Goal: Task Accomplishment & Management: Manage account settings

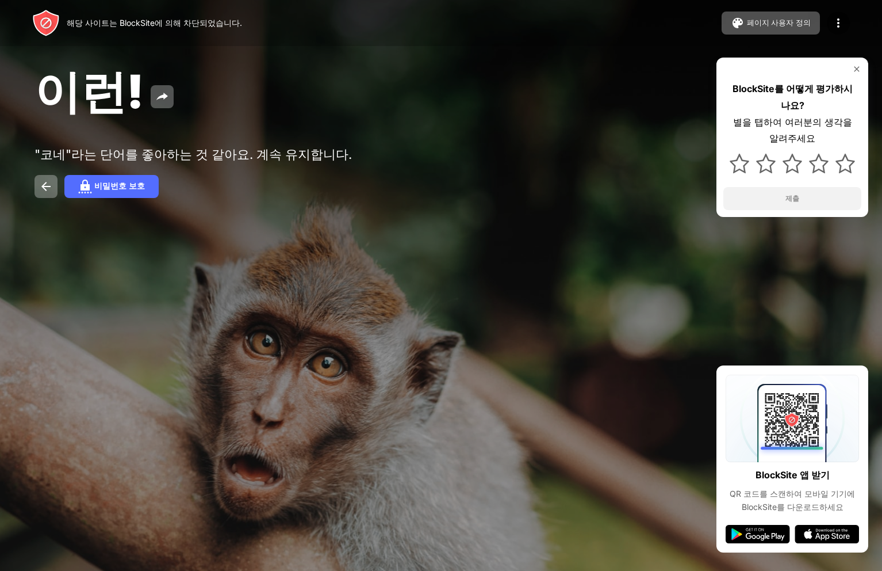
click at [856, 70] on img at bounding box center [856, 68] width 9 height 9
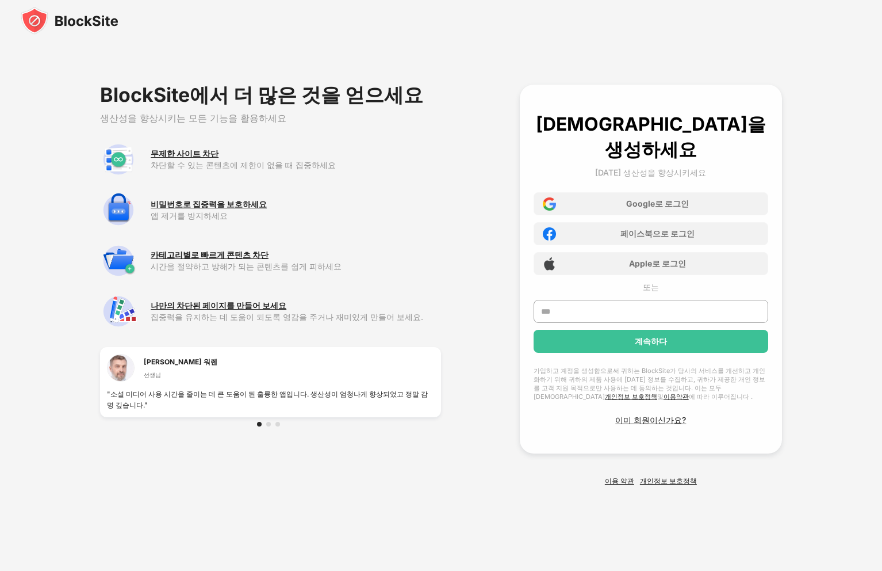
click at [480, 238] on div "BlockSite에서 더 많은 것을 얻으세요 생산성을 향상시키는 모든 기능을 활용하세요 무제한 사이트 차단 차단할 수 있는 콘텐츠에 제한이 없…" at bounding box center [441, 285] width 876 height 484
click at [80, 21] on img at bounding box center [70, 21] width 98 height 28
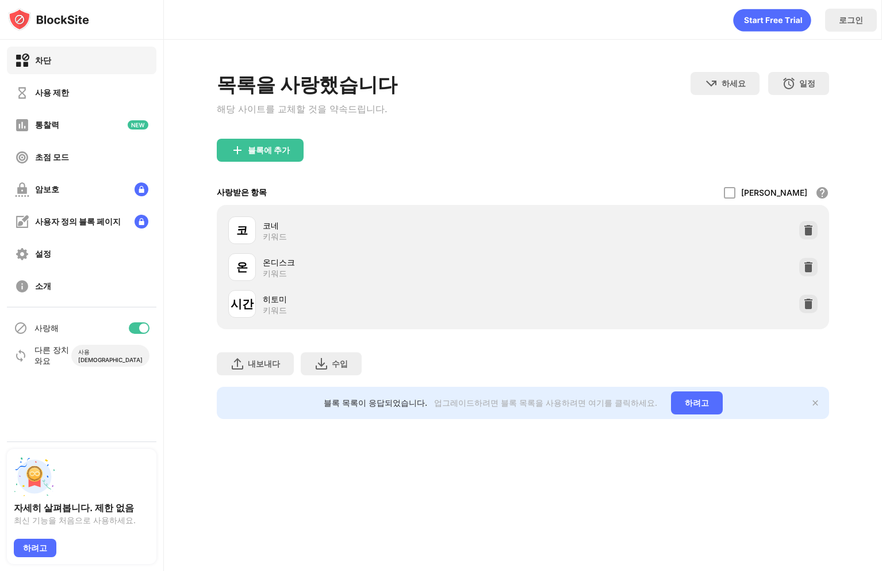
click at [758, 201] on div "허용 모드 화이트리스트의 모든 웹 사이트가 참여하면 모든 웹 사이트가 차단됩니다. 화이트리스트 모드는 URL만 작동하며 또는 캠프를 포함하지 …" at bounding box center [776, 192] width 105 height 25
click at [736, 198] on div at bounding box center [730, 193] width 12 height 12
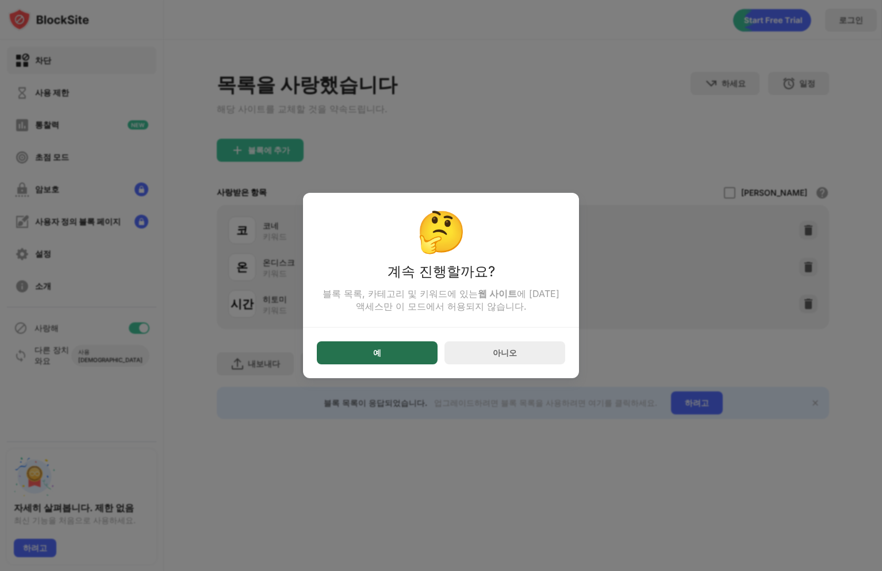
click at [413, 354] on div "예" at bounding box center [377, 352] width 121 height 23
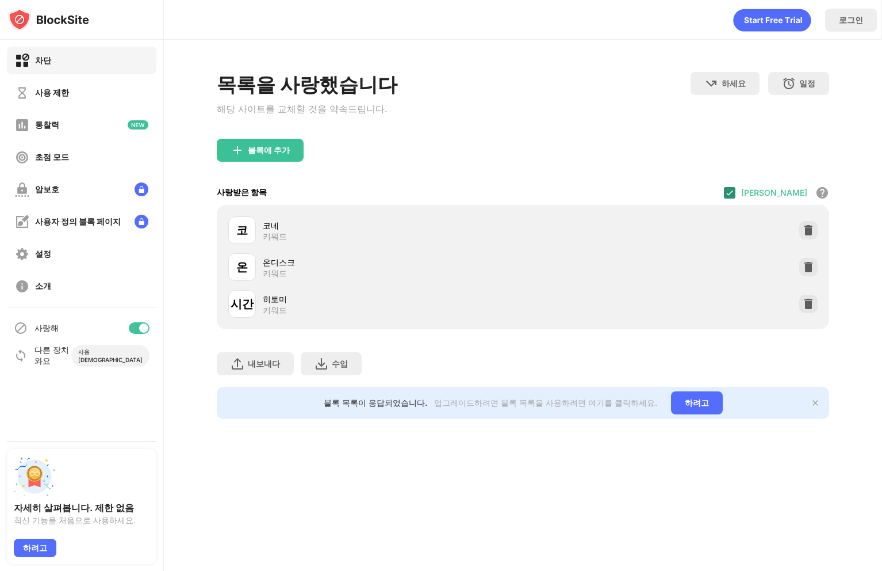
click at [736, 190] on div at bounding box center [730, 193] width 12 height 12
click at [736, 191] on div at bounding box center [730, 193] width 12 height 12
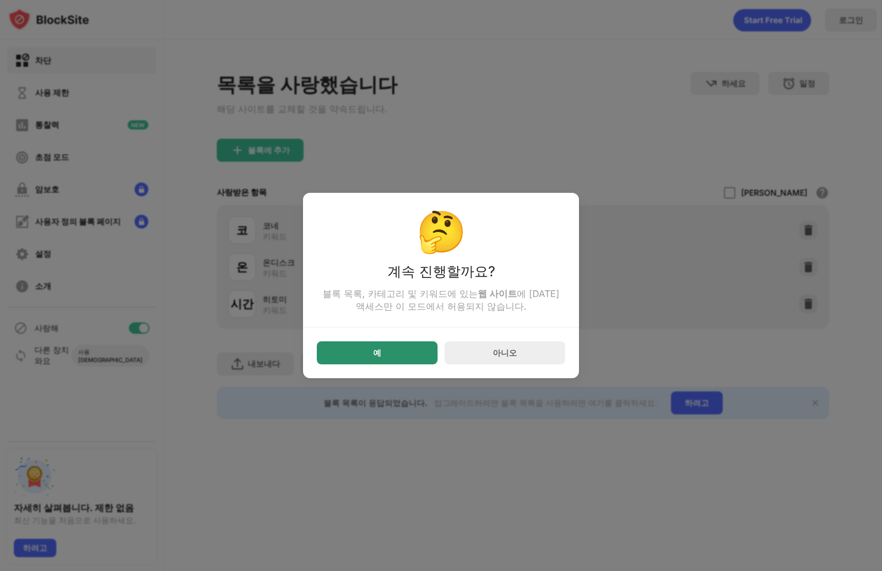
click at [401, 361] on div "예" at bounding box center [377, 352] width 121 height 23
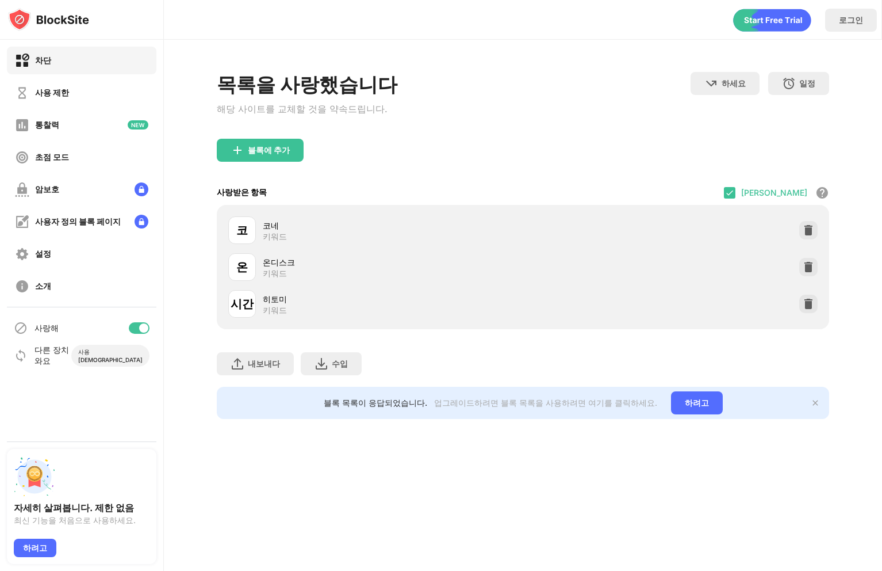
click at [268, 227] on font "코네" at bounding box center [271, 225] width 16 height 10
click at [238, 235] on font "코" at bounding box center [242, 230] width 12 height 14
click at [288, 227] on div "코네" at bounding box center [393, 225] width 260 height 12
click at [269, 362] on div "내보내다" at bounding box center [264, 363] width 32 height 11
click at [810, 232] on img at bounding box center [809, 230] width 12 height 12
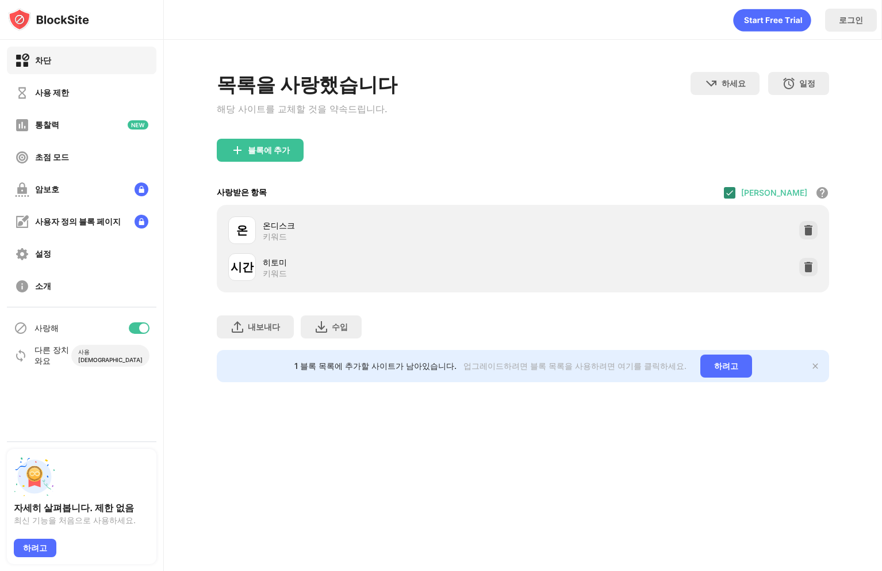
click at [734, 197] on img at bounding box center [729, 192] width 9 height 9
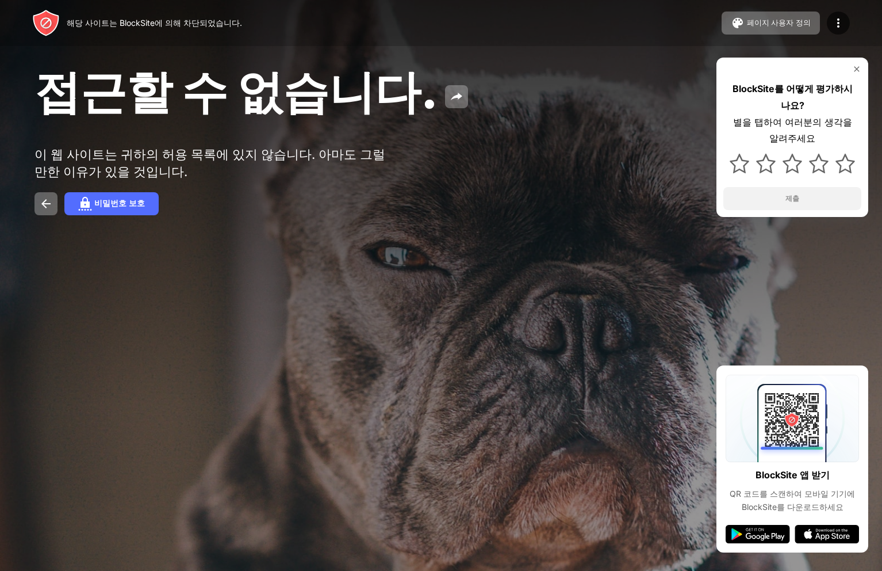
click at [286, 235] on div "접근할 수 없습니다. 이 웹 사이트는 귀하의 허용 목록에 있지 않습니다. 아마도 그럴 만한 이유가 있을 것입니다. 비밀번호 보호 BlockSi…" at bounding box center [441, 138] width 882 height 277
